Goal: Transaction & Acquisition: Purchase product/service

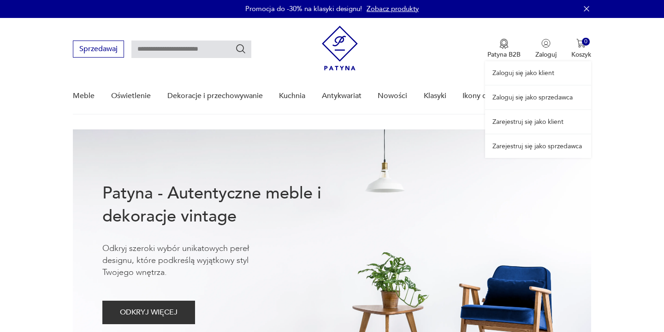
click at [538, 95] on link "Zaloguj się jako sprzedawca" at bounding box center [538, 98] width 106 height 24
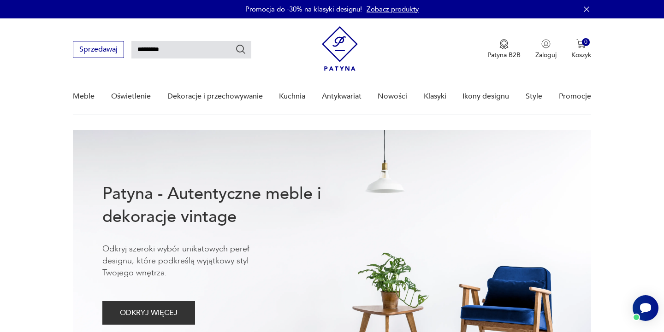
type input "*********"
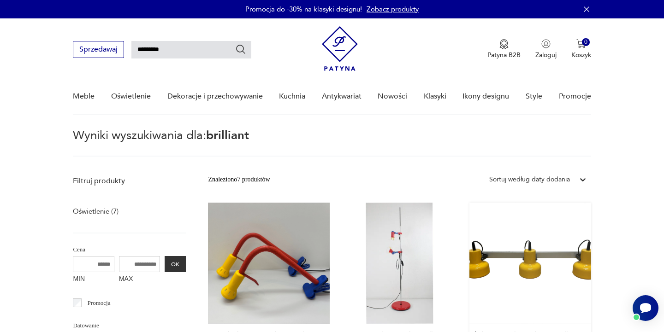
click at [523, 274] on link "Żółta trzypunktowa lampa Brilliant, 1970s 535,00 zł" at bounding box center [529, 295] width 121 height 185
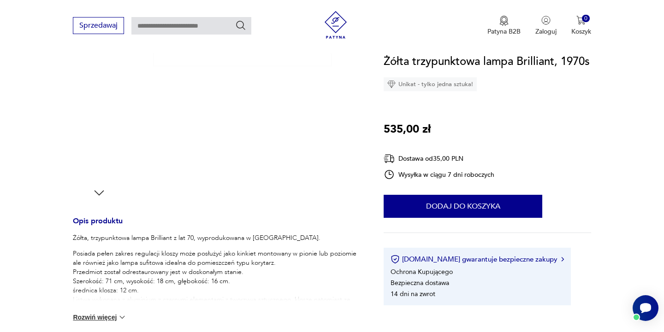
scroll to position [243, 0]
